Goal: Information Seeking & Learning: Learn about a topic

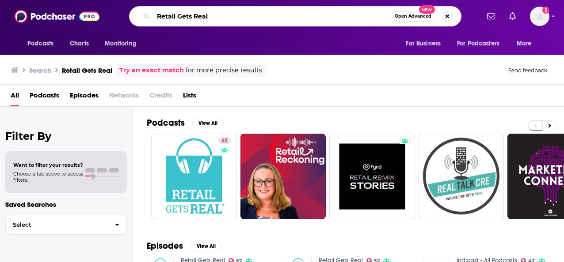
drag, startPoint x: 227, startPoint y: 16, endPoint x: 145, endPoint y: 12, distance: 82.3
click at [145, 12] on div "Retail Gets Real Open Advanced New" at bounding box center [295, 16] width 332 height 20
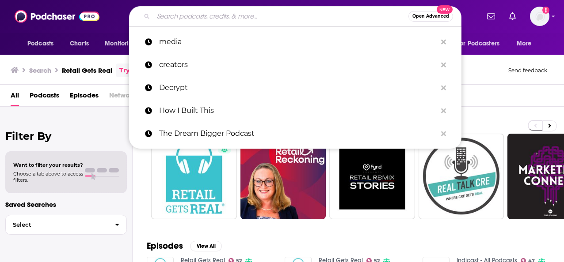
paste input "The Future of Everything (or any tech + media trend show)"
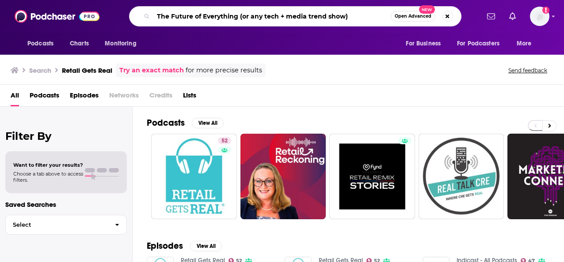
type input "The Future of Everything (or any tech + media trend show)"
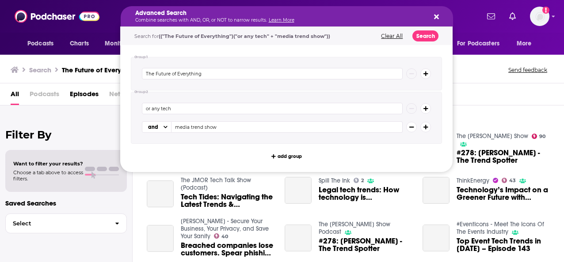
drag, startPoint x: 355, startPoint y: 18, endPoint x: 252, endPoint y: 12, distance: 102.7
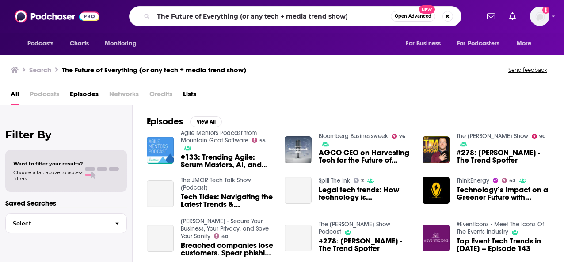
click at [493, 97] on div "All Podcasts Episodes Networks Credits Lists" at bounding box center [284, 96] width 546 height 18
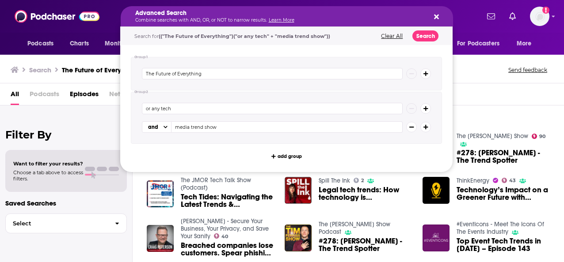
drag, startPoint x: 349, startPoint y: 15, endPoint x: 272, endPoint y: 11, distance: 77.4
click at [437, 15] on icon "Search podcasts, credits, & more..." at bounding box center [436, 17] width 5 height 5
drag, startPoint x: 351, startPoint y: 19, endPoint x: 288, endPoint y: 16, distance: 62.8
drag, startPoint x: 176, startPoint y: 107, endPoint x: 131, endPoint y: 107, distance: 45.1
click at [131, 107] on div "or any tech and media trend show" at bounding box center [286, 118] width 311 height 52
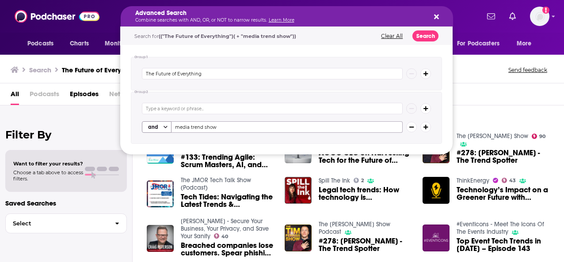
drag, startPoint x: 228, startPoint y: 122, endPoint x: 167, endPoint y: 122, distance: 61.0
click at [167, 122] on div "and media trend show" at bounding box center [272, 127] width 261 height 11
click at [427, 34] on button "Search" at bounding box center [425, 35] width 26 height 11
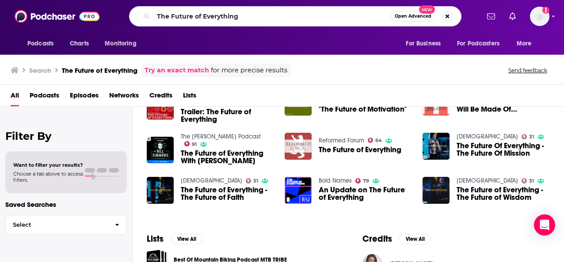
scroll to position [79, 0]
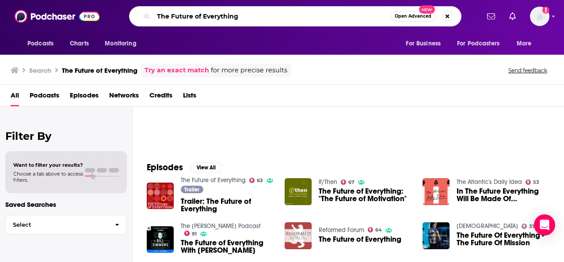
drag, startPoint x: 265, startPoint y: 19, endPoint x: 153, endPoint y: 15, distance: 112.3
click at [153, 15] on input "The Future of Everything" at bounding box center [271, 16] width 237 height 14
paste input "Creator Convo"
type input "Creator Convo"
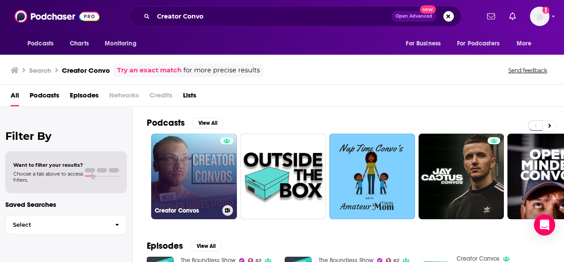
click at [200, 179] on link "Creator Convos" at bounding box center [194, 177] width 86 height 86
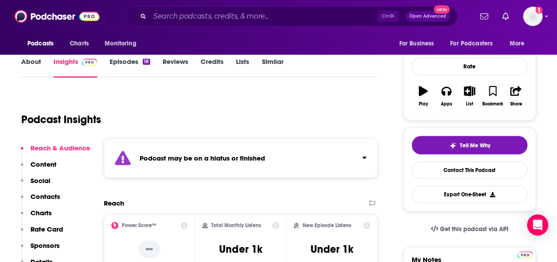
scroll to position [111, 0]
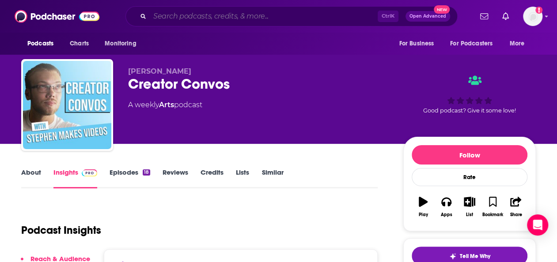
click at [210, 10] on input "Search podcasts, credits, & more..." at bounding box center [264, 16] width 228 height 14
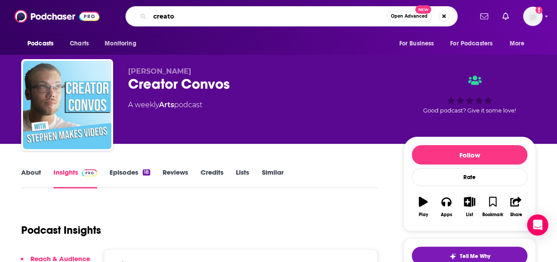
type input "creator"
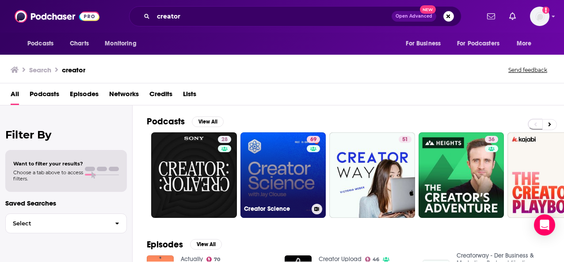
click at [308, 175] on div "69" at bounding box center [314, 170] width 15 height 68
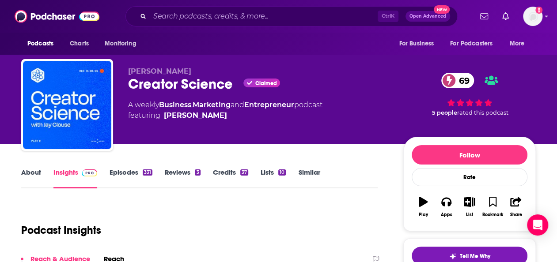
click at [140, 171] on link "Episodes 331" at bounding box center [131, 178] width 43 height 20
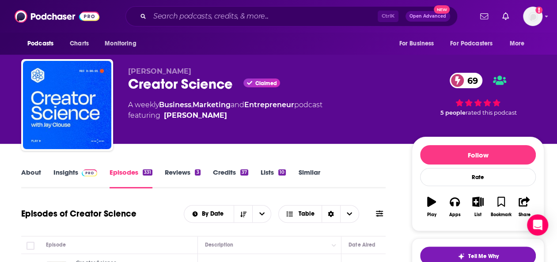
click at [33, 173] on link "About" at bounding box center [31, 178] width 20 height 20
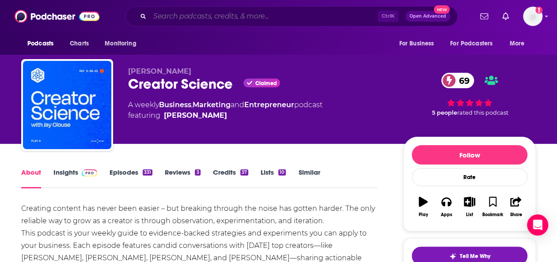
click at [262, 15] on input "Search podcasts, credits, & more..." at bounding box center [264, 16] width 228 height 14
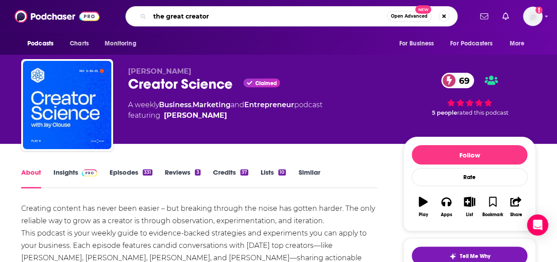
type input "the great creators"
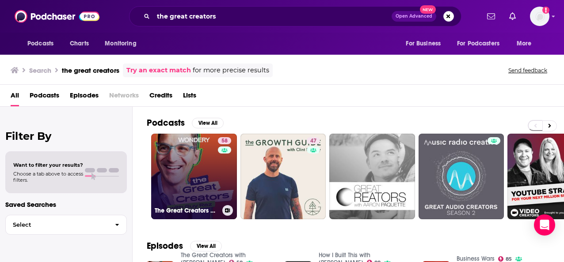
click at [201, 180] on link "58 The Great Creators with [PERSON_NAME]" at bounding box center [194, 177] width 86 height 86
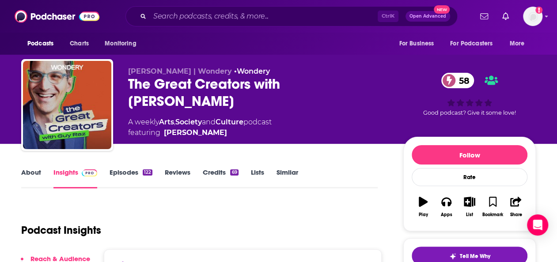
click at [125, 169] on link "Episodes 122" at bounding box center [131, 178] width 43 height 20
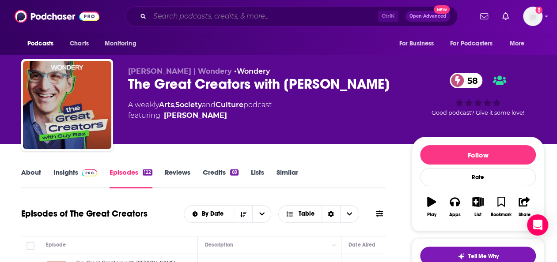
click at [208, 16] on input "Search podcasts, credits, & more..." at bounding box center [264, 16] width 228 height 14
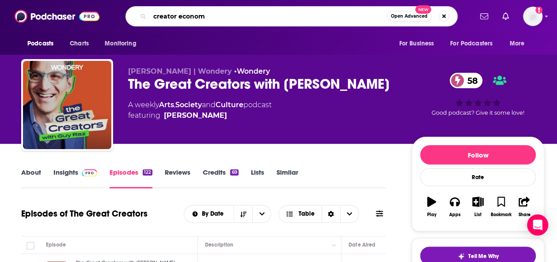
type input "creator economy"
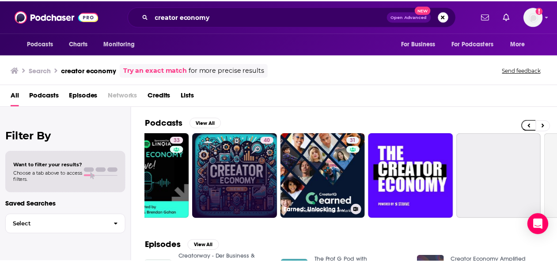
scroll to position [0, 135]
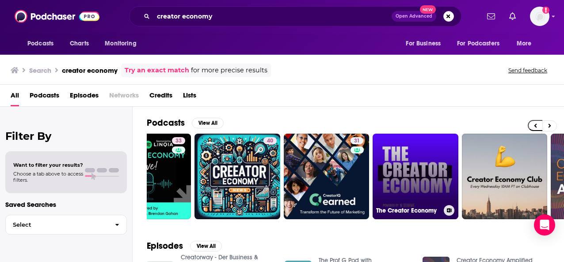
click at [400, 202] on link "The Creator Economy" at bounding box center [416, 177] width 86 height 86
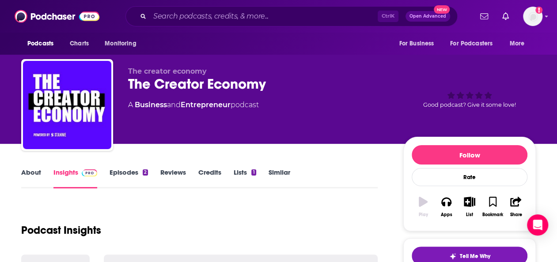
click at [129, 171] on link "Episodes 2" at bounding box center [129, 178] width 38 height 20
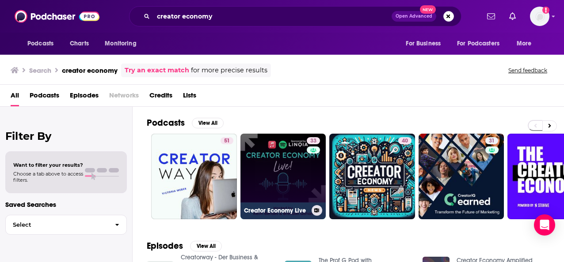
click at [271, 175] on link "33 Creator Economy Live" at bounding box center [283, 177] width 86 height 86
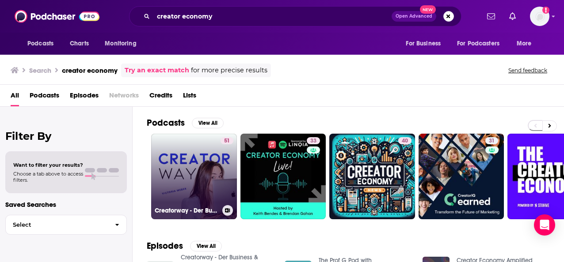
scroll to position [155, 0]
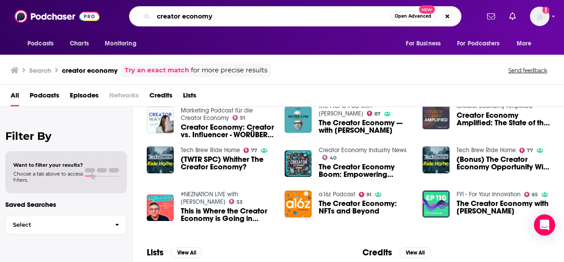
drag, startPoint x: 257, startPoint y: 15, endPoint x: 153, endPoint y: 11, distance: 103.5
click at [153, 11] on input "creator economy" at bounding box center [271, 16] width 237 height 14
type input "forbes editor"
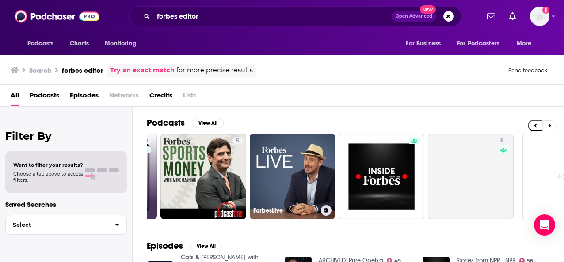
scroll to position [0, 348]
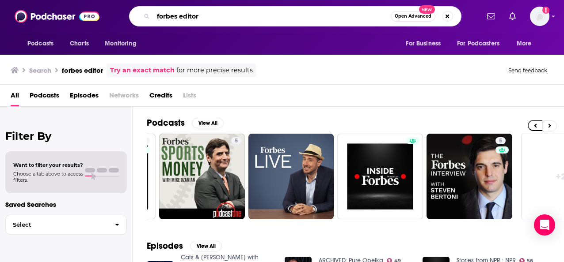
drag, startPoint x: 204, startPoint y: 14, endPoint x: 148, endPoint y: 14, distance: 56.6
click at [148, 14] on div "forbes editor Open Advanced New" at bounding box center [295, 16] width 332 height 20
type input "top creators"
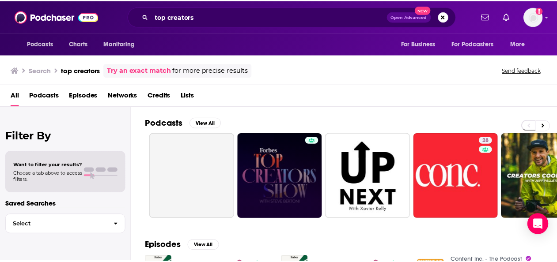
scroll to position [63, 0]
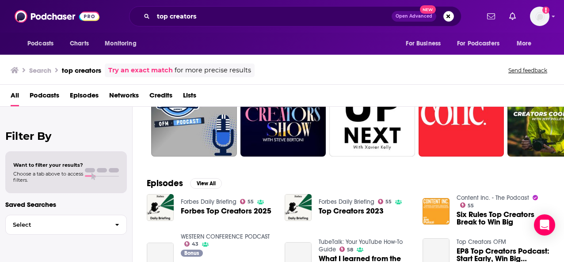
click at [369, 105] on div "All Podcasts Episodes Networks Credits Lists" at bounding box center [284, 97] width 546 height 18
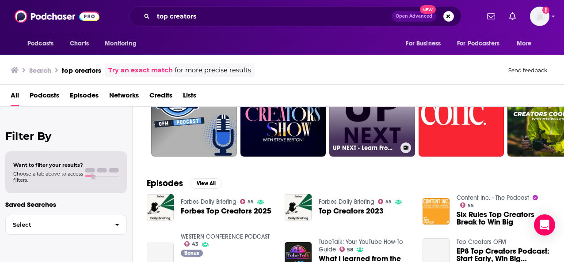
click at [367, 131] on link "UP NEXT - Learn From Top Creators and Entrepreneurs Doing The Work" at bounding box center [372, 114] width 86 height 86
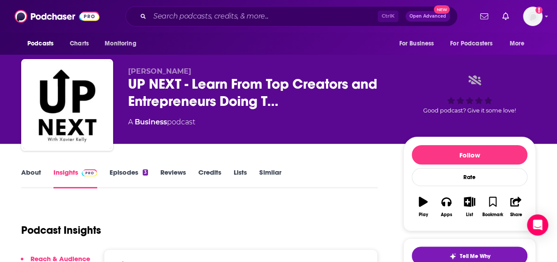
click at [115, 169] on link "Episodes 3" at bounding box center [129, 178] width 38 height 20
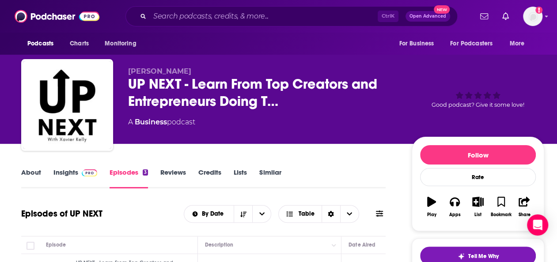
scroll to position [134, 0]
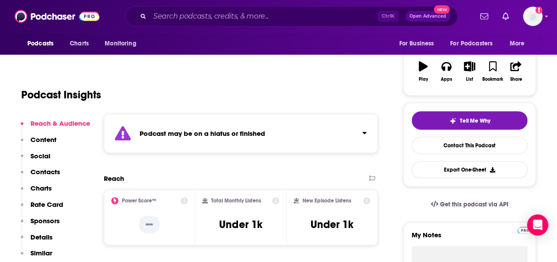
scroll to position [137, 0]
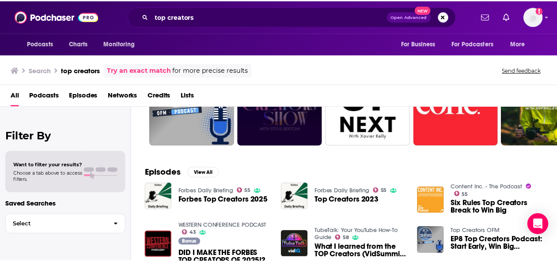
scroll to position [134, 0]
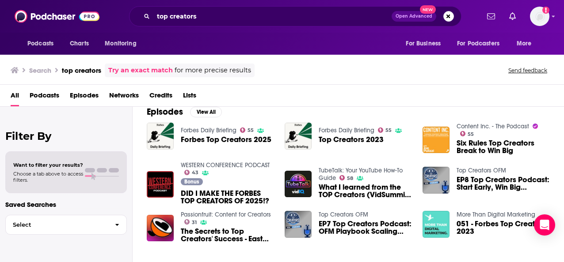
click at [489, 141] on span "Six Rules Top Creators Break to Win Big" at bounding box center [502, 147] width 93 height 15
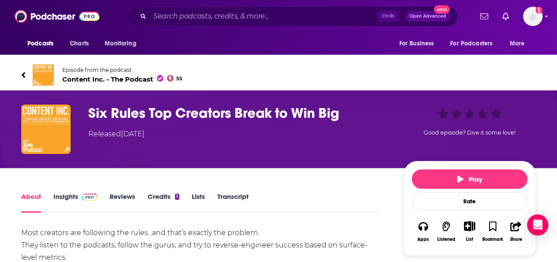
click at [46, 72] on img at bounding box center [43, 75] width 21 height 21
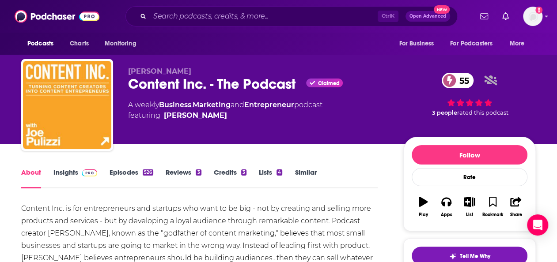
click at [122, 177] on link "Episodes 526" at bounding box center [132, 178] width 44 height 20
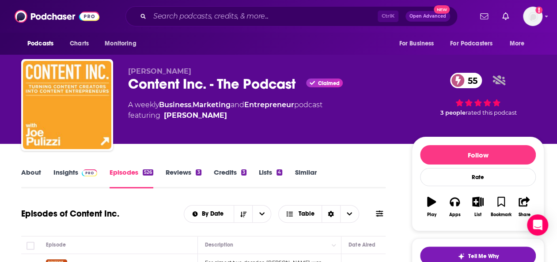
click at [64, 176] on link "Insights" at bounding box center [75, 178] width 44 height 20
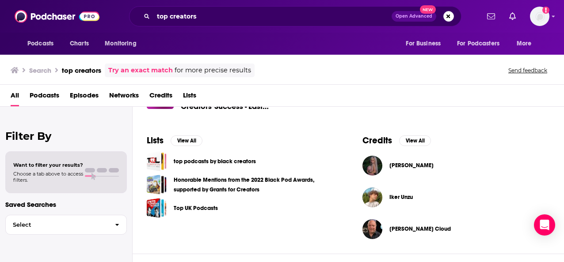
scroll to position [139, 0]
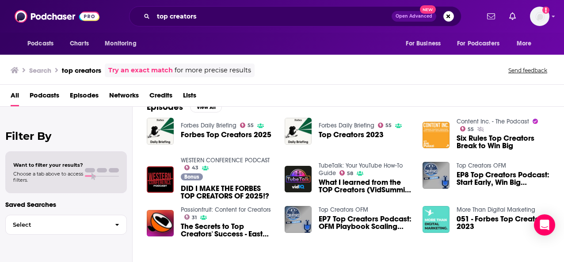
click at [234, 223] on span "The Secrets to Top Creators' Success - East Meets West Creatorpalooza [GEOGRAPH…" at bounding box center [227, 230] width 93 height 15
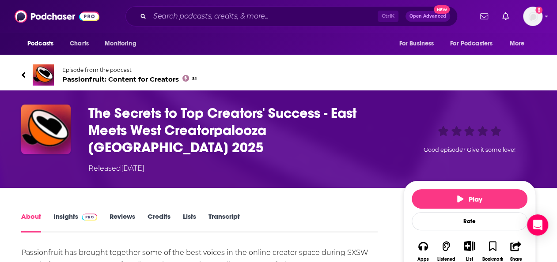
click at [69, 211] on div "About Insights Reviews Credits Lists Transcript" at bounding box center [199, 222] width 357 height 22
click at [193, 13] on input "Search podcasts, credits, & more..." at bounding box center [264, 16] width 228 height 14
click at [261, 15] on input "Search podcasts, credits, & more..." at bounding box center [264, 16] width 228 height 14
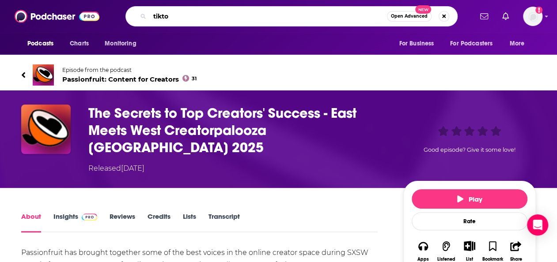
type input "tiktok"
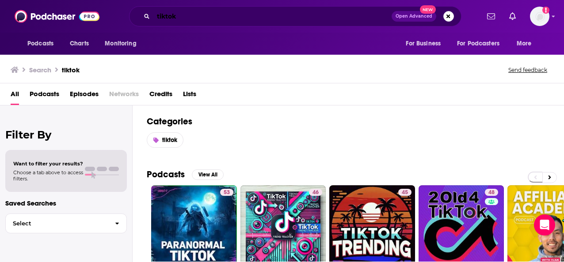
click at [189, 17] on input "tiktok" at bounding box center [272, 16] width 238 height 14
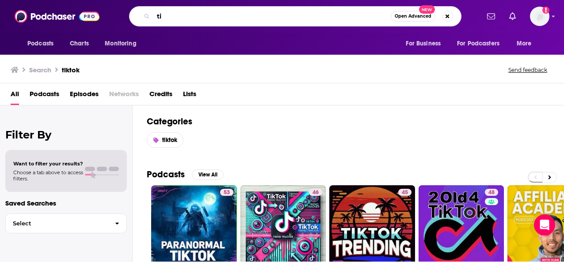
type input "t"
type input "business of tiktok"
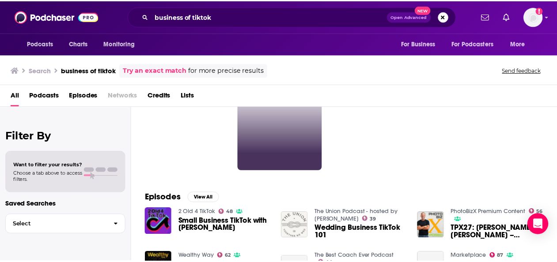
scroll to position [44, 0]
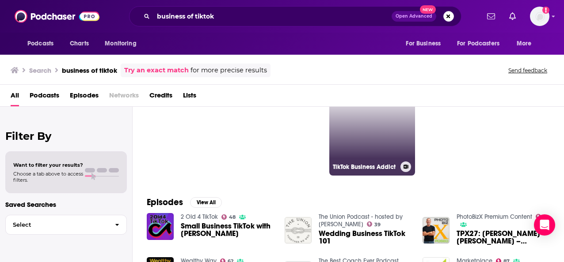
click at [371, 142] on link "TikTok Business Addict" at bounding box center [372, 133] width 86 height 86
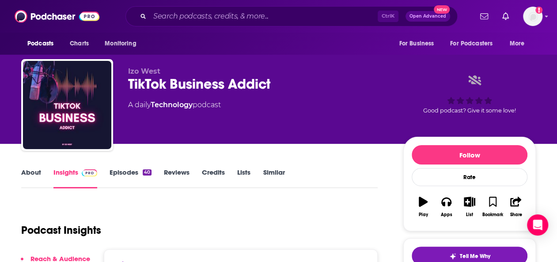
click at [141, 177] on link "Episodes 40" at bounding box center [131, 178] width 42 height 20
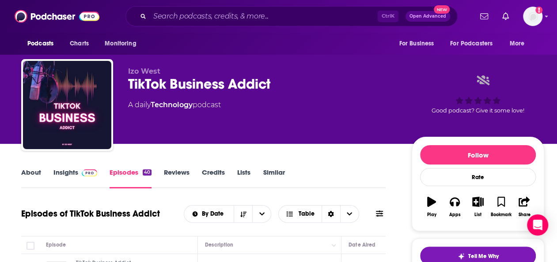
scroll to position [96, 0]
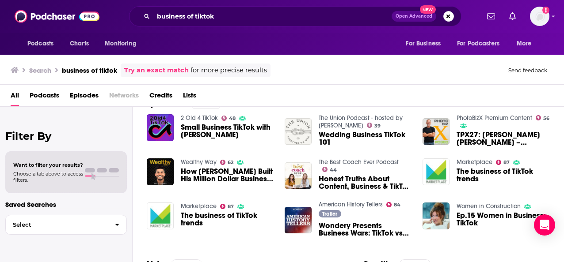
scroll to position [141, 0]
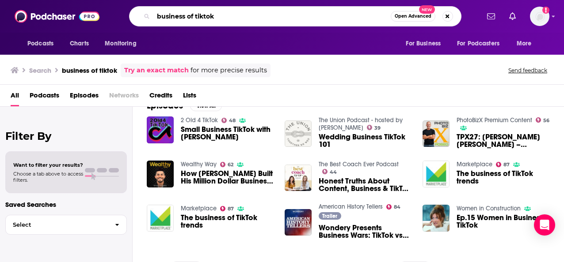
drag, startPoint x: 280, startPoint y: 17, endPoint x: 130, endPoint y: 14, distance: 149.8
click at [130, 14] on div "business of tiktok Open Advanced New" at bounding box center [295, 16] width 332 height 20
type input "the vergecast"
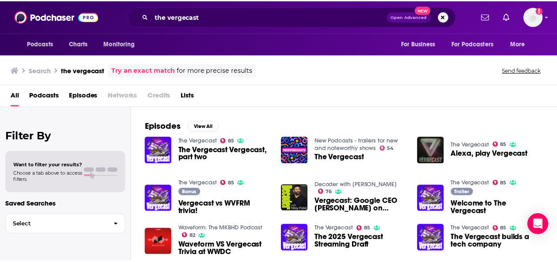
scroll to position [118, 0]
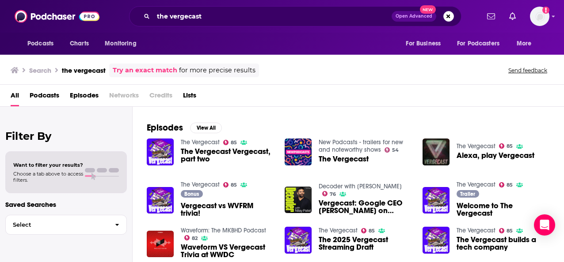
click at [253, 151] on span "The Vergecast Vergecast, part two" at bounding box center [227, 155] width 93 height 15
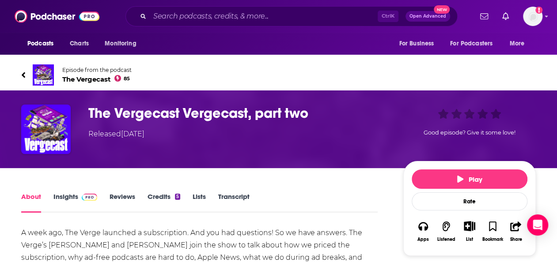
click at [104, 110] on h1 "The Vergecast Vergecast, part two" at bounding box center [238, 113] width 301 height 17
click at [76, 74] on span "Episode from the podcast The Vergecast 85" at bounding box center [96, 75] width 69 height 17
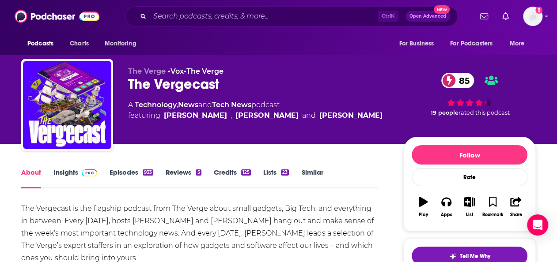
click at [120, 173] on link "Episodes 933" at bounding box center [132, 178] width 44 height 20
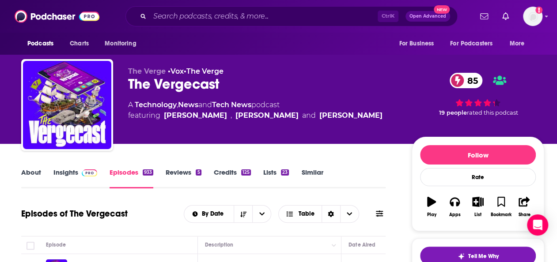
click at [69, 175] on link "Insights" at bounding box center [75, 178] width 44 height 20
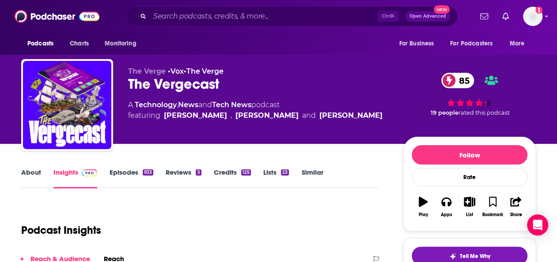
click at [33, 180] on link "About" at bounding box center [31, 178] width 20 height 20
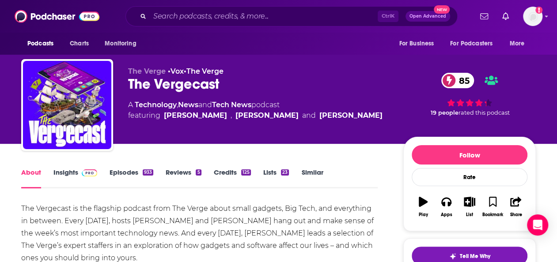
scroll to position [128, 0]
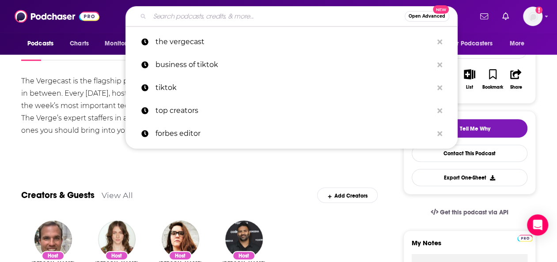
click at [286, 18] on input "Search podcasts, credits, & more..." at bounding box center [277, 16] width 255 height 14
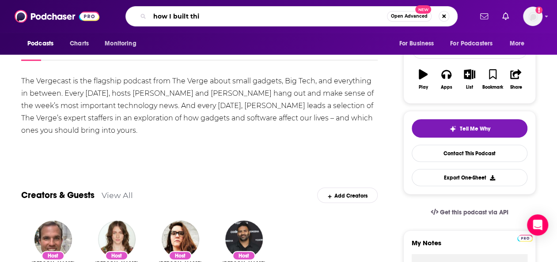
type input "how I built this"
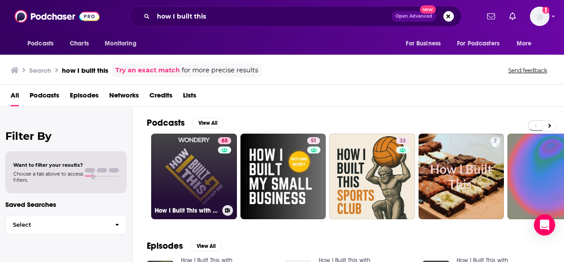
click at [195, 168] on link "88 How I Built This with [PERSON_NAME]" at bounding box center [194, 177] width 86 height 86
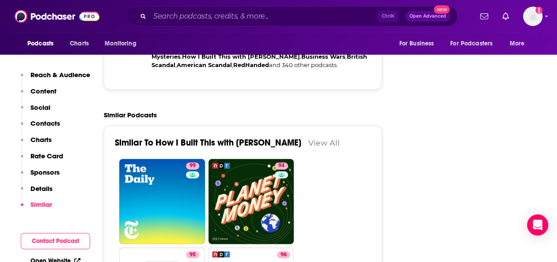
scroll to position [2140, 0]
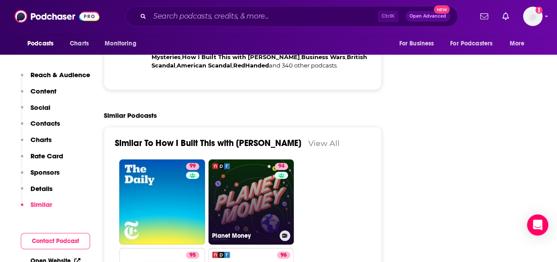
click at [255, 232] on h3 "Planet Money" at bounding box center [244, 236] width 64 height 8
type input "[URL][DOMAIN_NAME]"
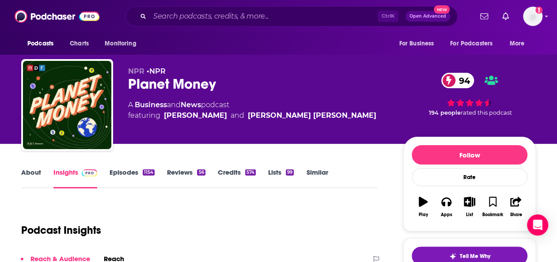
click at [129, 170] on link "Episodes 1154" at bounding box center [132, 178] width 45 height 20
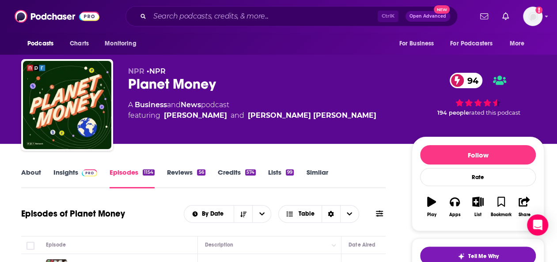
click at [65, 174] on link "Insights" at bounding box center [75, 178] width 44 height 20
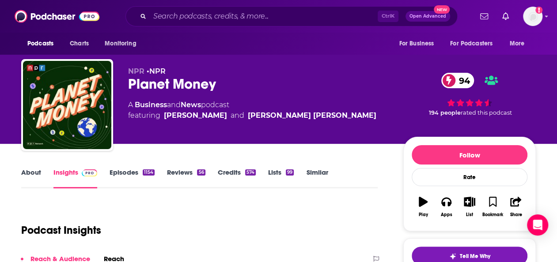
click at [31, 171] on link "About" at bounding box center [31, 178] width 20 height 20
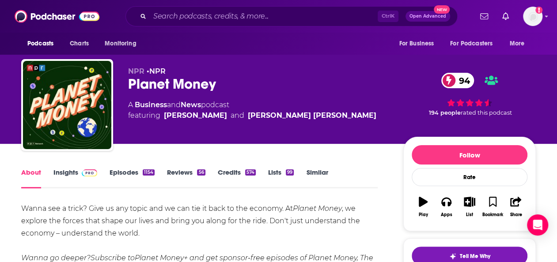
scroll to position [59, 0]
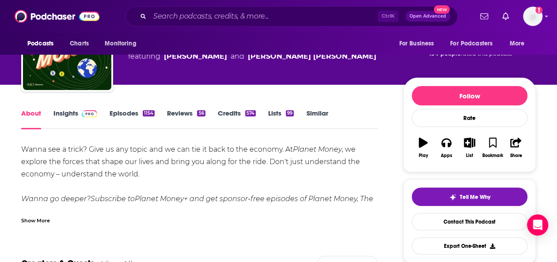
click at [121, 112] on link "Episodes 1154" at bounding box center [132, 119] width 45 height 20
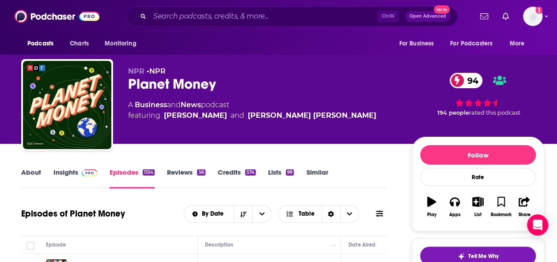
click at [70, 180] on link "Insights" at bounding box center [75, 178] width 44 height 20
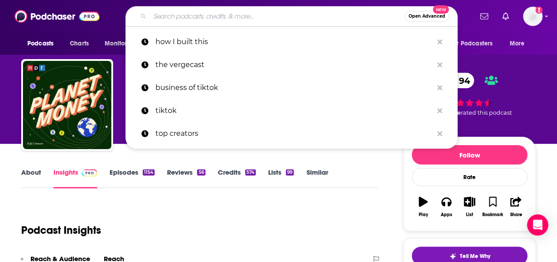
click at [335, 11] on input "Search podcasts, credits, & more..." at bounding box center [277, 16] width 255 height 14
paste input "Acquired"
type input "Acquired"
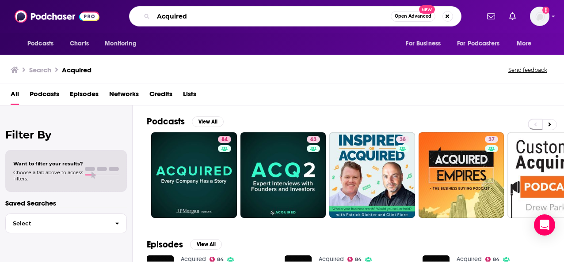
drag, startPoint x: 346, startPoint y: 16, endPoint x: 122, endPoint y: 21, distance: 224.1
click at [122, 21] on div "Acquired Open Advanced New" at bounding box center [295, 16] width 368 height 20
paste input "The Business of Content"
type input "The Business of Content"
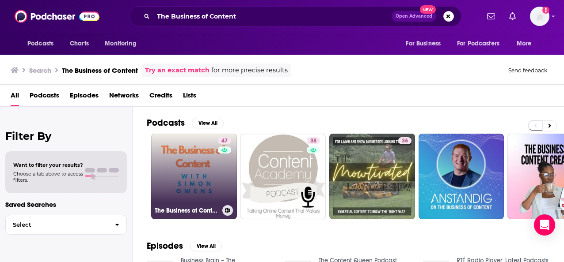
click at [186, 172] on link "47 The Business of Content with [PERSON_NAME]" at bounding box center [194, 177] width 86 height 86
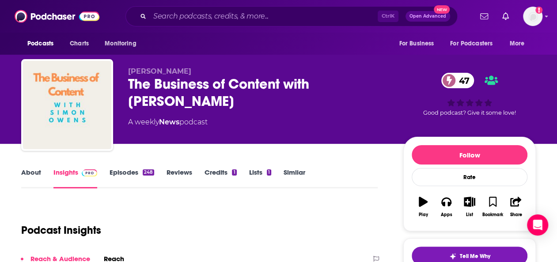
click at [117, 175] on link "Episodes 248" at bounding box center [132, 178] width 45 height 20
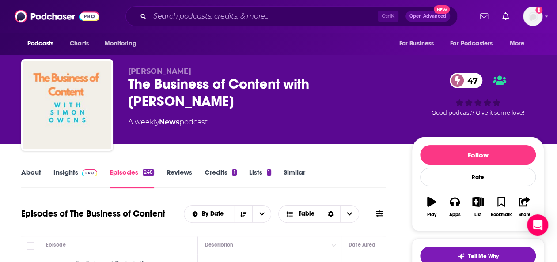
click at [34, 171] on link "About" at bounding box center [31, 178] width 20 height 20
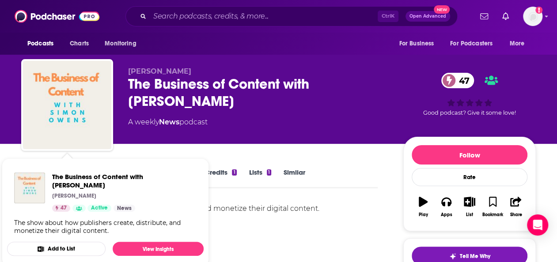
click at [274, 227] on div "The show about how publishers create, distribute, and monetize their digital co…" at bounding box center [199, 234] width 357 height 62
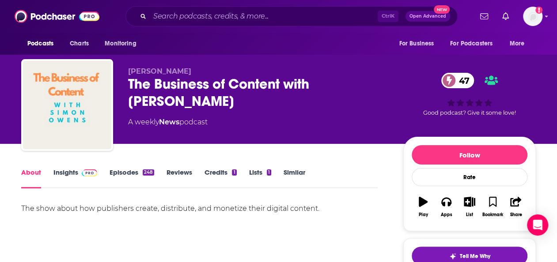
click at [77, 171] on link "Insights" at bounding box center [75, 178] width 44 height 20
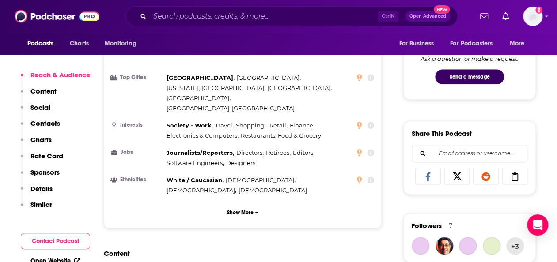
scroll to position [466, 0]
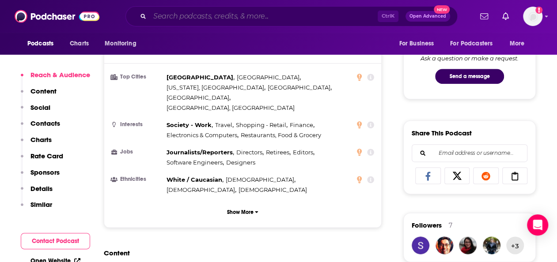
drag, startPoint x: 293, startPoint y: 21, endPoint x: 271, endPoint y: 14, distance: 23.1
click at [271, 14] on input "Search podcasts, credits, & more..." at bounding box center [264, 16] width 228 height 14
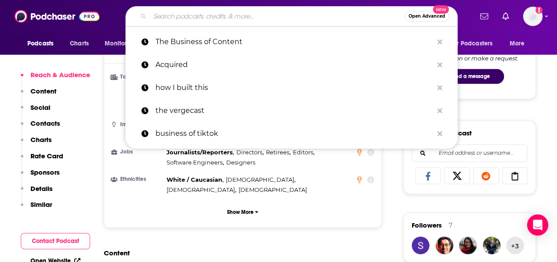
paste input "Pivot"
type input "Pivot"
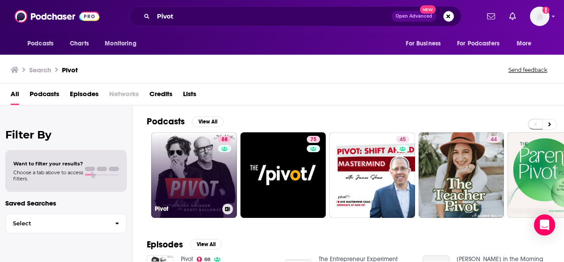
click at [208, 171] on link "88 Pivot" at bounding box center [194, 176] width 86 height 86
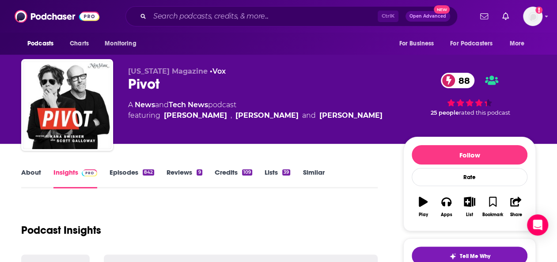
click at [132, 175] on link "Episodes 842" at bounding box center [132, 178] width 45 height 20
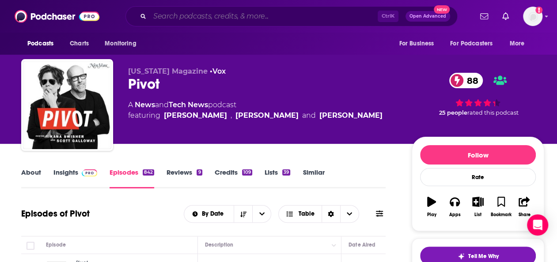
click at [295, 16] on input "Search podcasts, credits, & more..." at bounding box center [264, 16] width 228 height 14
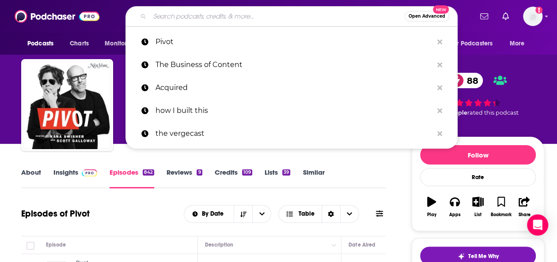
paste input "Creative Control"
type input "Creative Control"
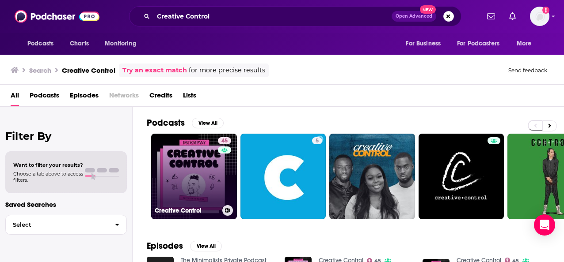
click at [206, 195] on link "45 Creative Control" at bounding box center [194, 177] width 86 height 86
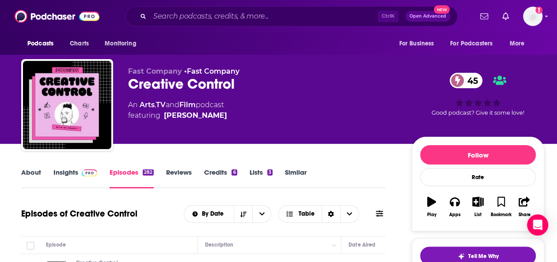
click at [27, 179] on link "About" at bounding box center [31, 178] width 20 height 20
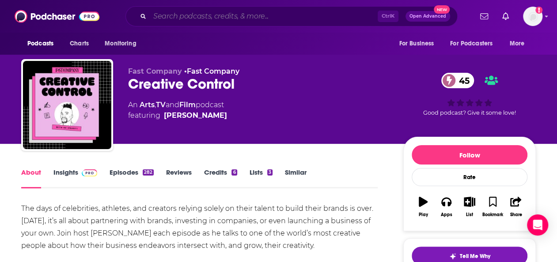
click at [332, 16] on input "Search podcasts, credits, & more..." at bounding box center [264, 16] width 228 height 14
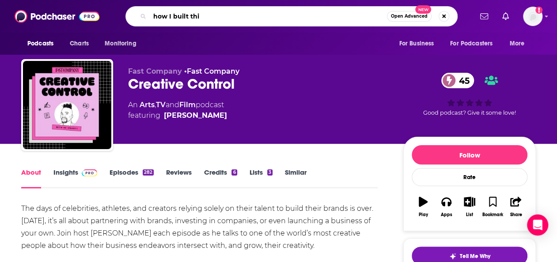
type input "how I built this"
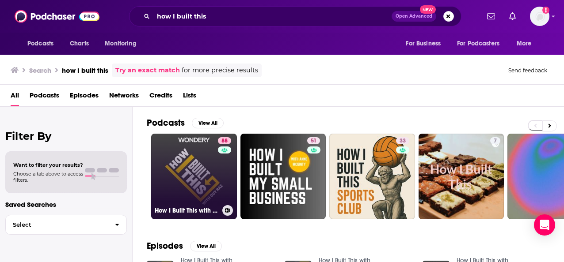
click at [205, 170] on link "88 How I Built This with [PERSON_NAME]" at bounding box center [194, 177] width 86 height 86
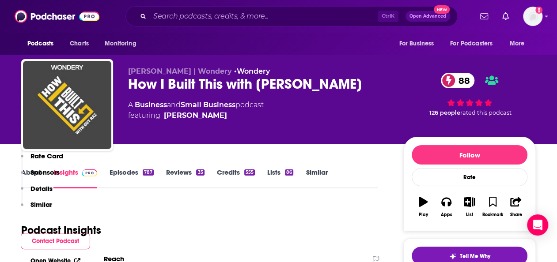
scroll to position [189, 0]
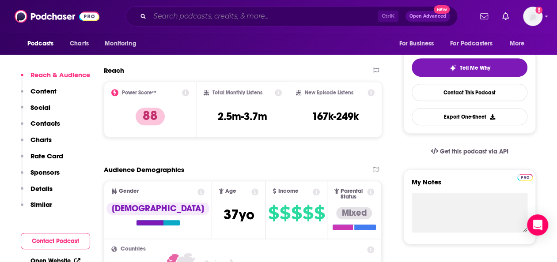
click at [352, 17] on input "Search podcasts, credits, & more..." at bounding box center [264, 16] width 228 height 14
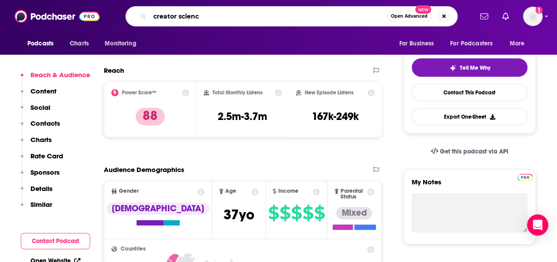
type input "creator science"
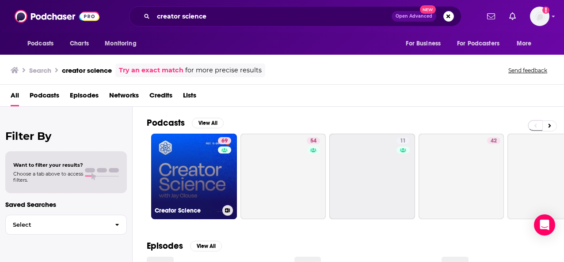
click at [205, 182] on link "69 Creator Science" at bounding box center [194, 177] width 86 height 86
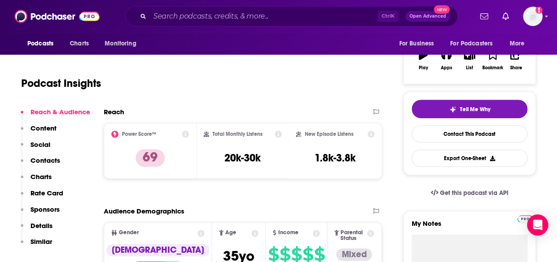
scroll to position [148, 0]
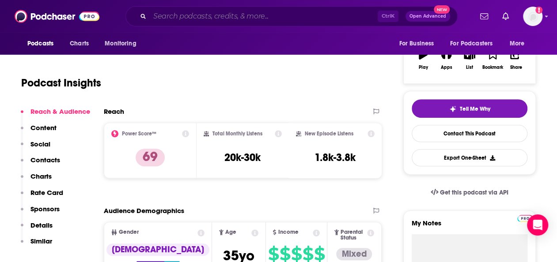
click at [347, 14] on input "Search podcasts, credits, & more..." at bounding box center [264, 16] width 228 height 14
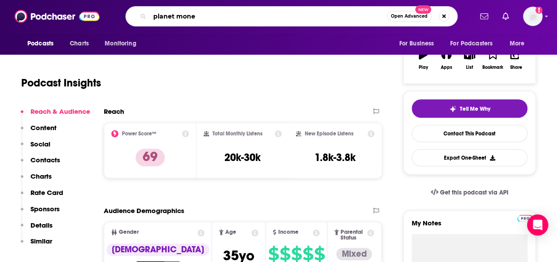
type input "planet money"
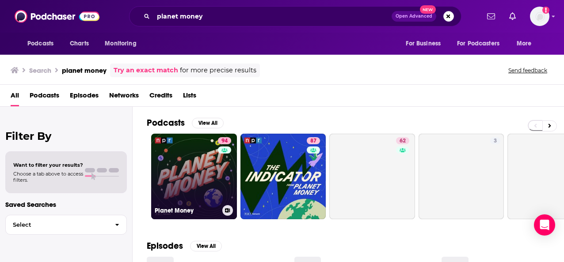
click at [165, 178] on link "94 Planet Money" at bounding box center [194, 177] width 86 height 86
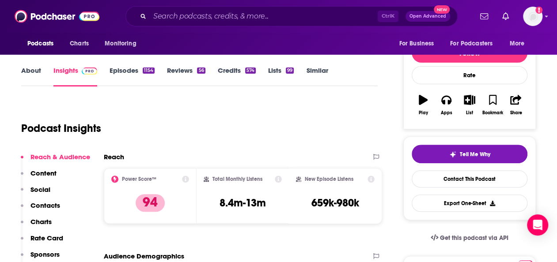
scroll to position [105, 0]
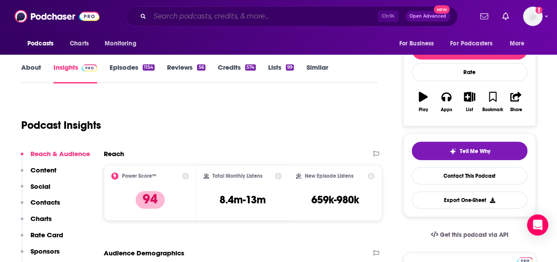
click at [293, 15] on input "Search podcasts, credits, & more..." at bounding box center [264, 16] width 228 height 14
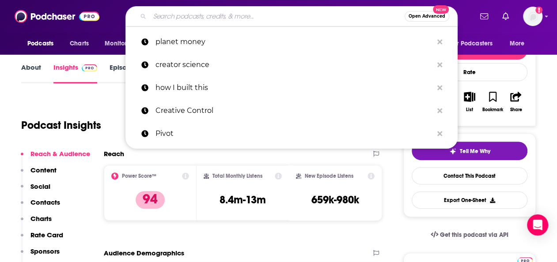
paste input "The Business of Content"
type input "The Business of Content"
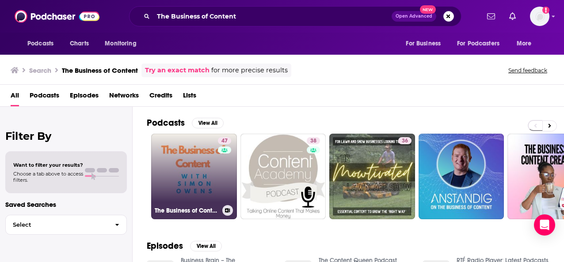
click at [209, 173] on link "47 The Business of Content with [PERSON_NAME]" at bounding box center [194, 177] width 86 height 86
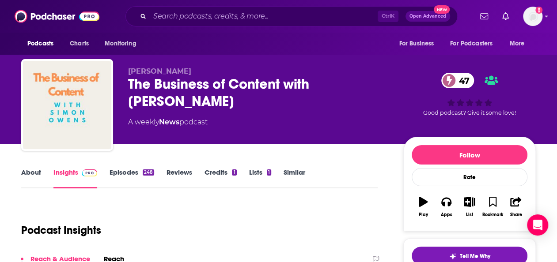
scroll to position [118, 0]
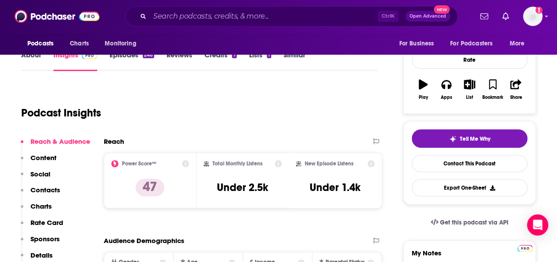
click at [316, 26] on div "Ctrl K Open Advanced New" at bounding box center [291, 16] width 332 height 20
click at [314, 23] on div "Ctrl K Open Advanced New" at bounding box center [291, 16] width 332 height 20
click at [305, 15] on input "Search podcasts, credits, & more..." at bounding box center [264, 16] width 228 height 14
paste input "Creative Control"
type input "Creative Control"
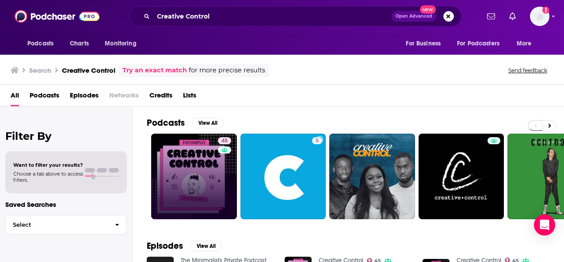
click at [206, 155] on link "45" at bounding box center [194, 177] width 86 height 86
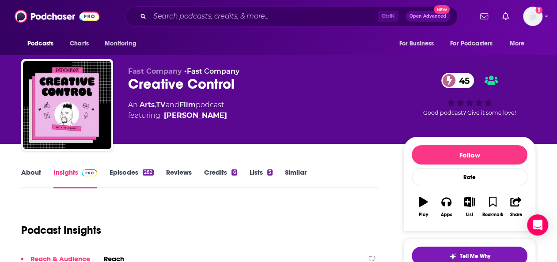
scroll to position [18, 0]
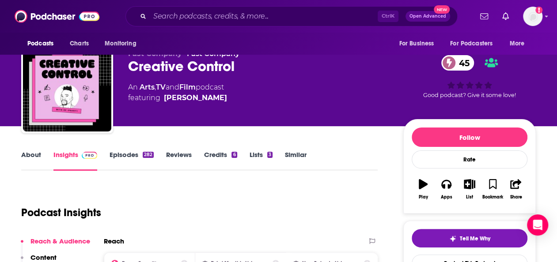
click at [132, 154] on link "Episodes 282" at bounding box center [132, 161] width 44 height 20
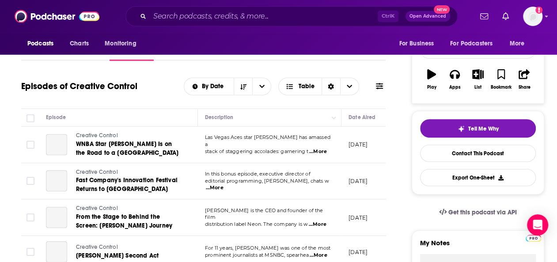
scroll to position [26, 0]
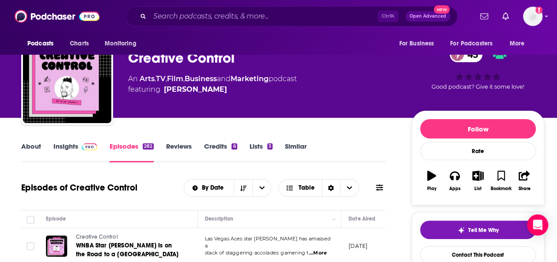
click at [65, 148] on link "Insights" at bounding box center [75, 152] width 44 height 20
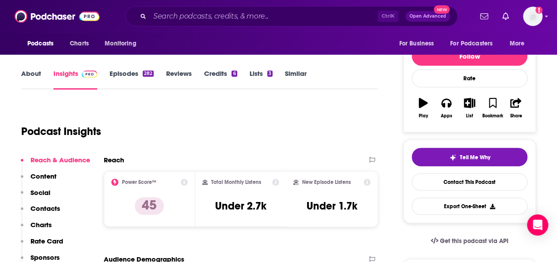
scroll to position [42, 0]
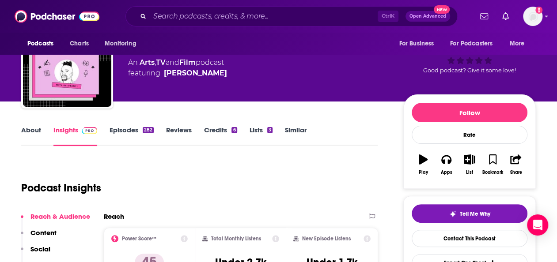
click at [120, 126] on link "Episodes 282" at bounding box center [132, 136] width 44 height 20
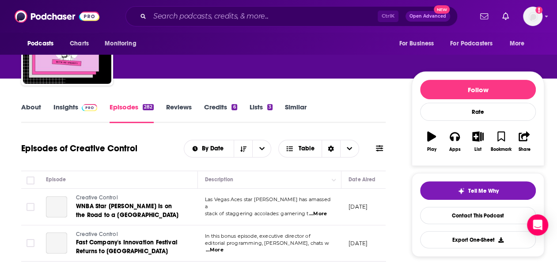
scroll to position [164, 0]
